Goal: Find specific page/section: Find specific page/section

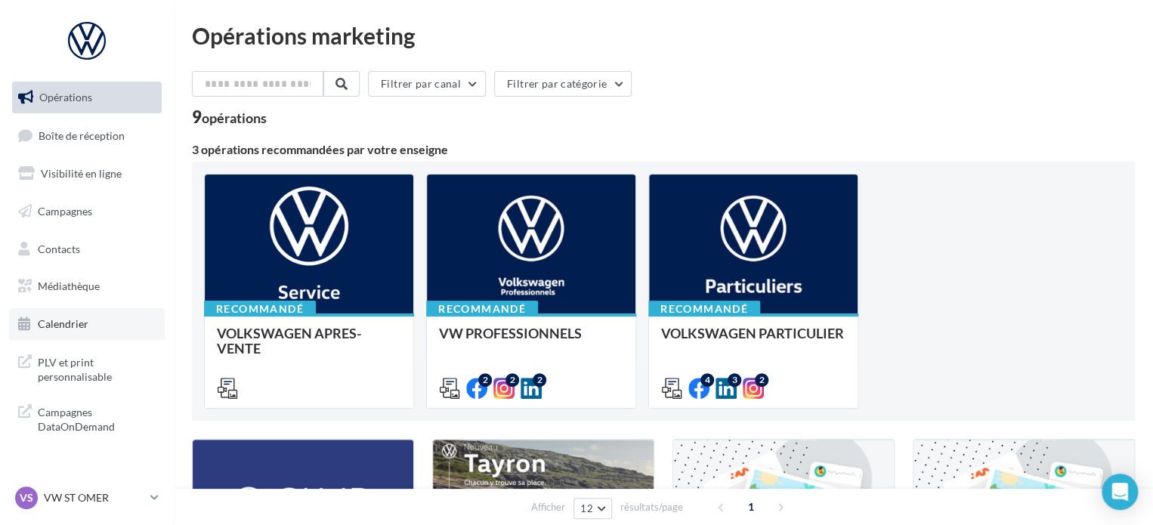
click at [82, 320] on span "Calendrier" at bounding box center [63, 323] width 51 height 13
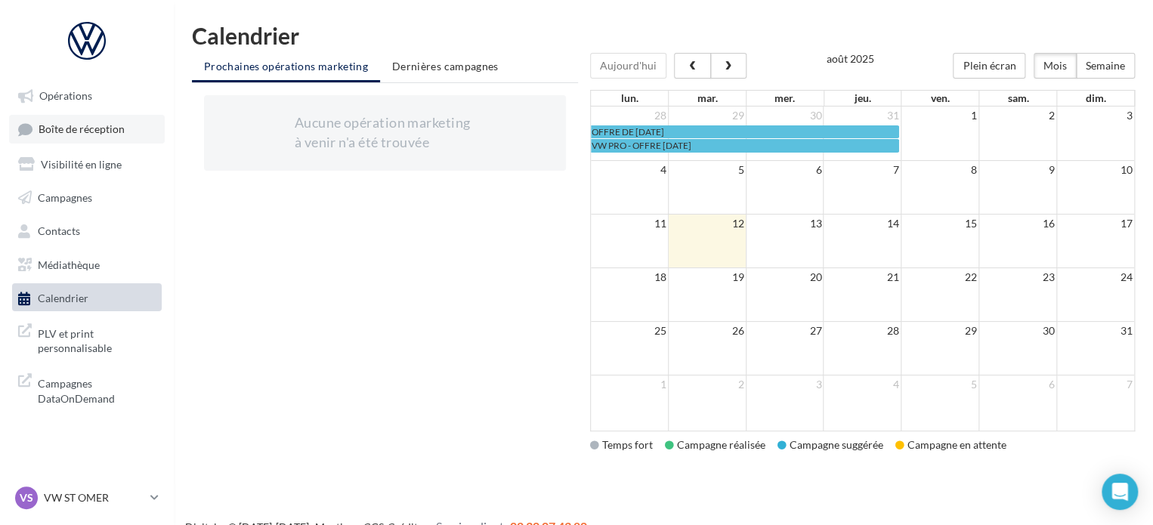
click at [84, 119] on link "Boîte de réception" at bounding box center [87, 129] width 156 height 28
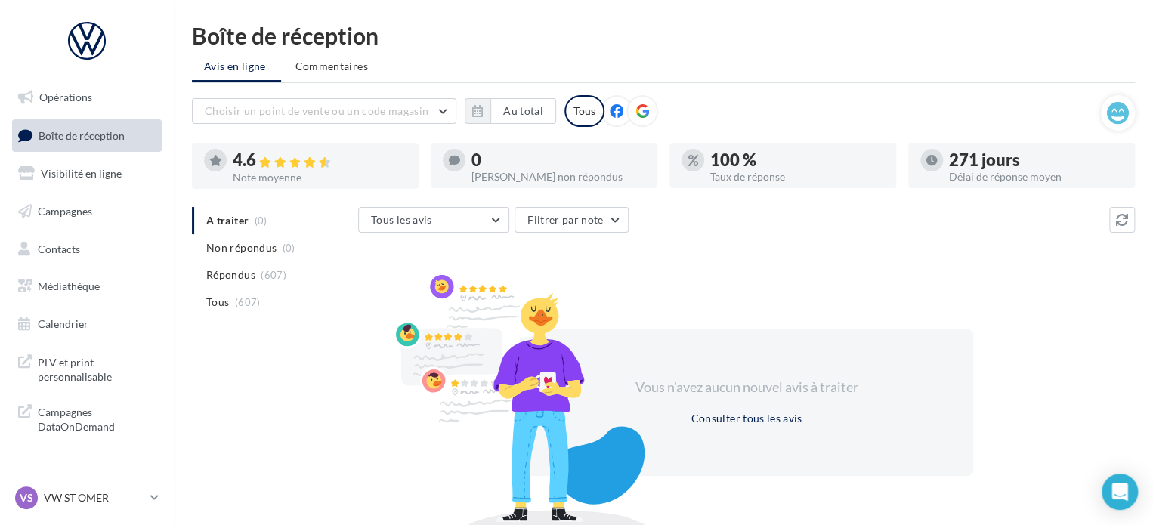
click at [957, 159] on div "271 jours" at bounding box center [1036, 160] width 174 height 17
